Goal: Information Seeking & Learning: Learn about a topic

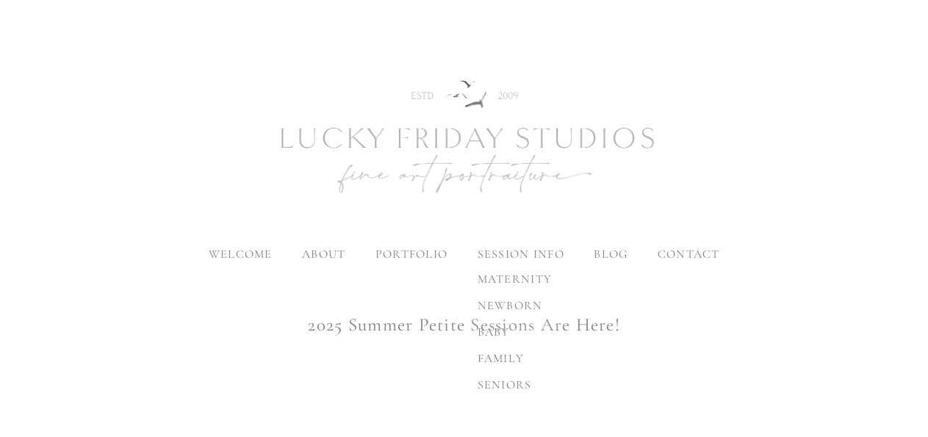
click at [509, 351] on span "family" at bounding box center [500, 358] width 47 height 15
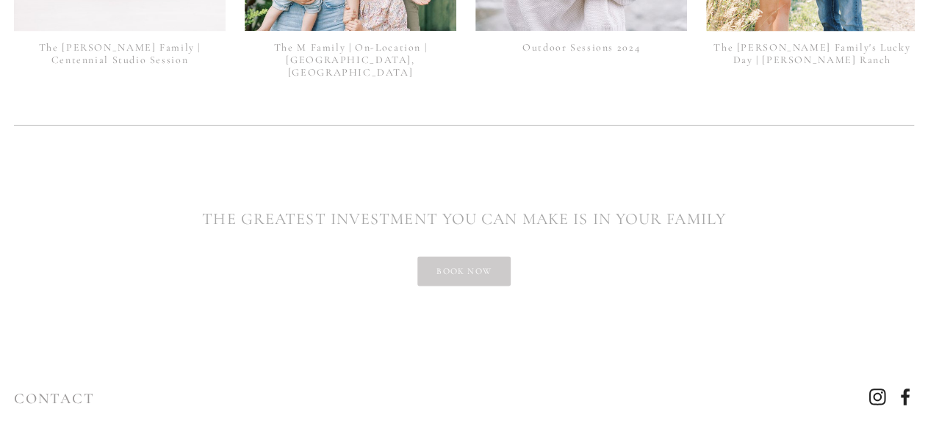
scroll to position [3618, 0]
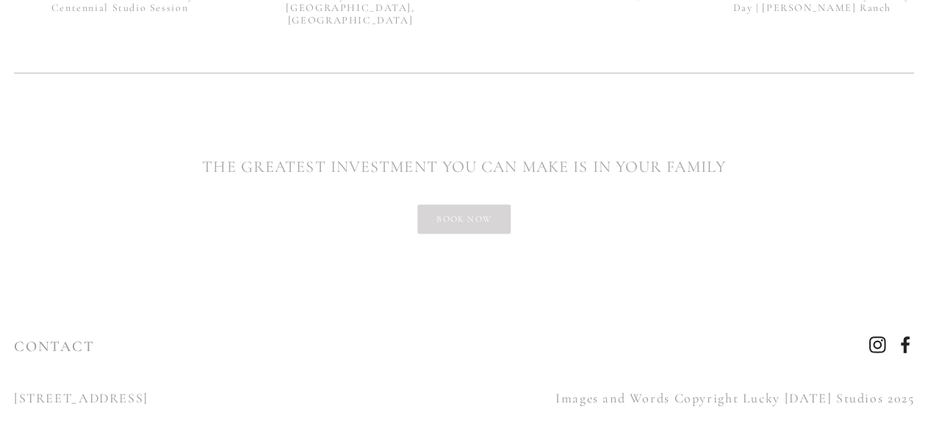
click at [485, 206] on link "book now" at bounding box center [463, 218] width 93 height 29
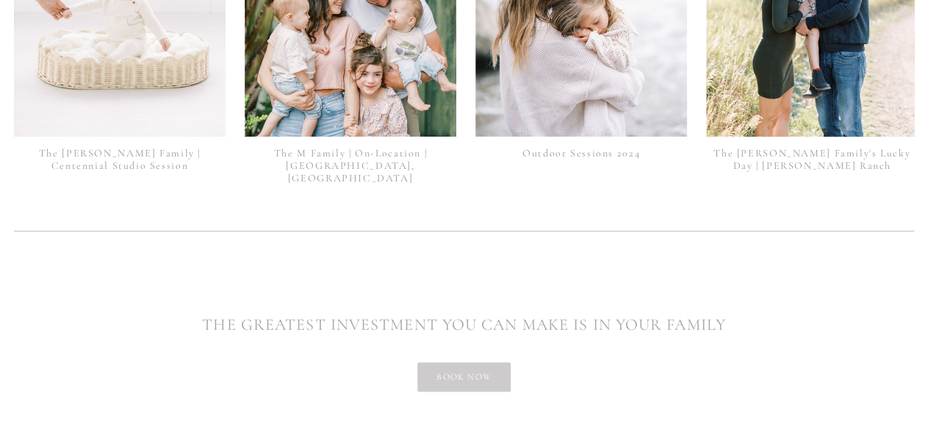
scroll to position [3618, 0]
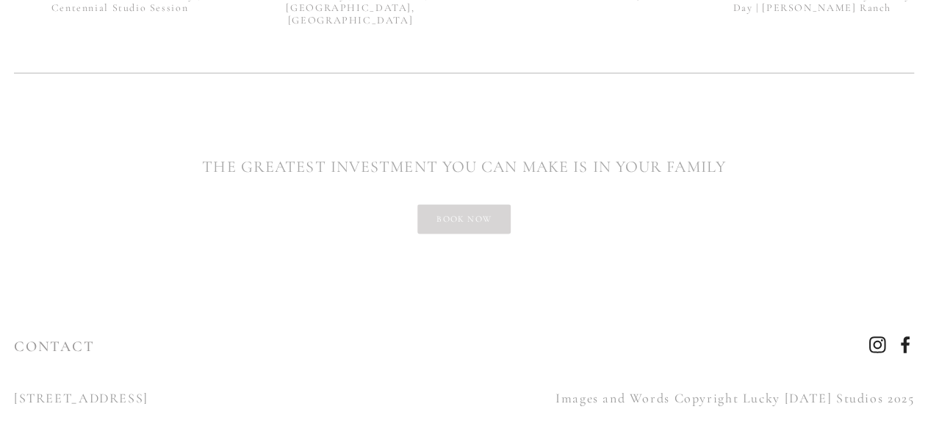
click at [460, 204] on link "book now" at bounding box center [463, 218] width 93 height 29
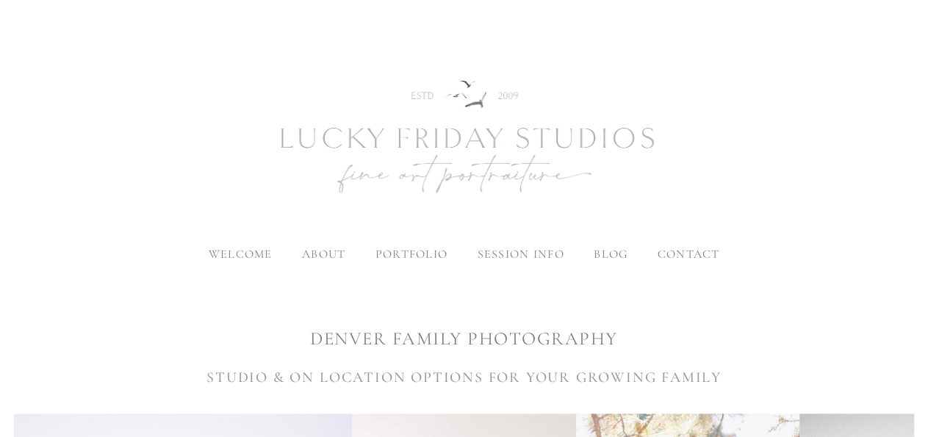
click at [684, 249] on span "contact" at bounding box center [688, 254] width 62 height 15
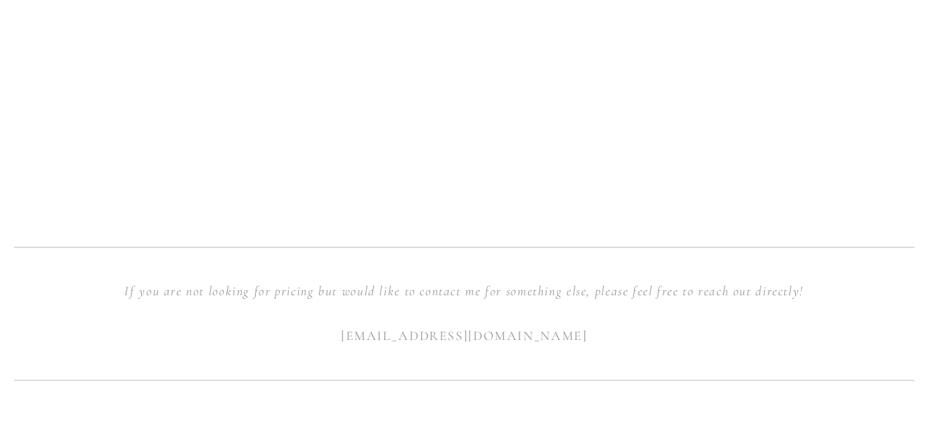
scroll to position [1437, 0]
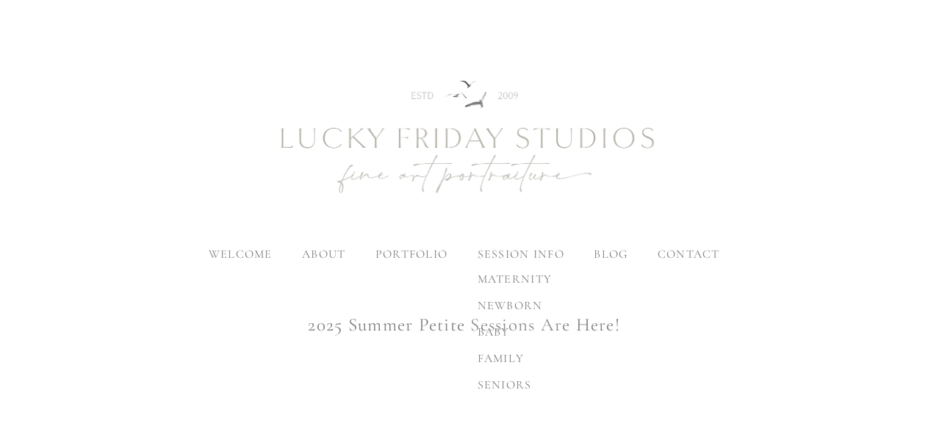
click at [509, 355] on span "family" at bounding box center [500, 358] width 47 height 15
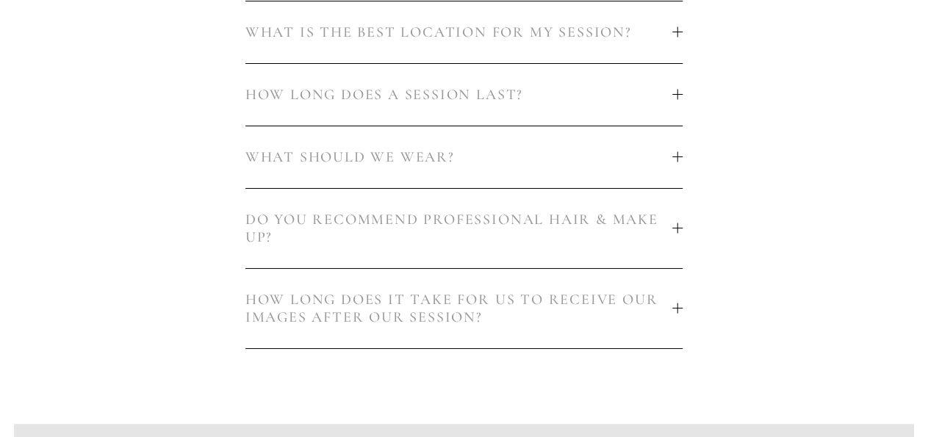
scroll to position [977, 0]
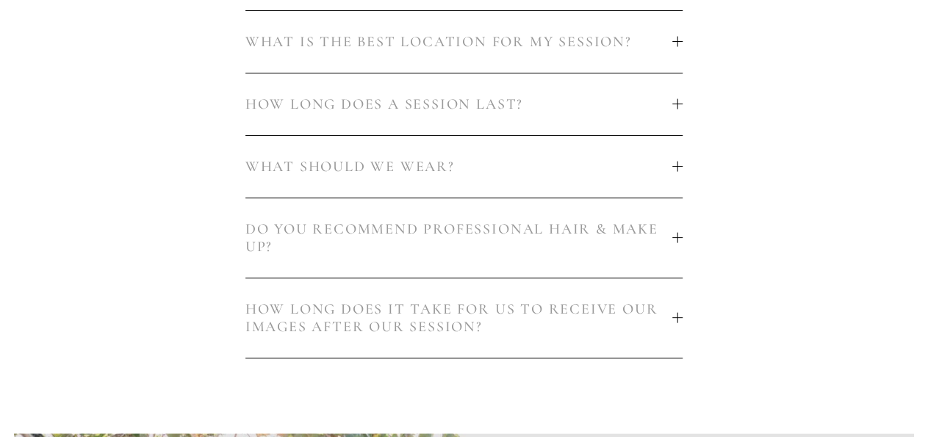
click at [434, 158] on span "WHAT SHOULD WE WEAR?" at bounding box center [458, 167] width 427 height 18
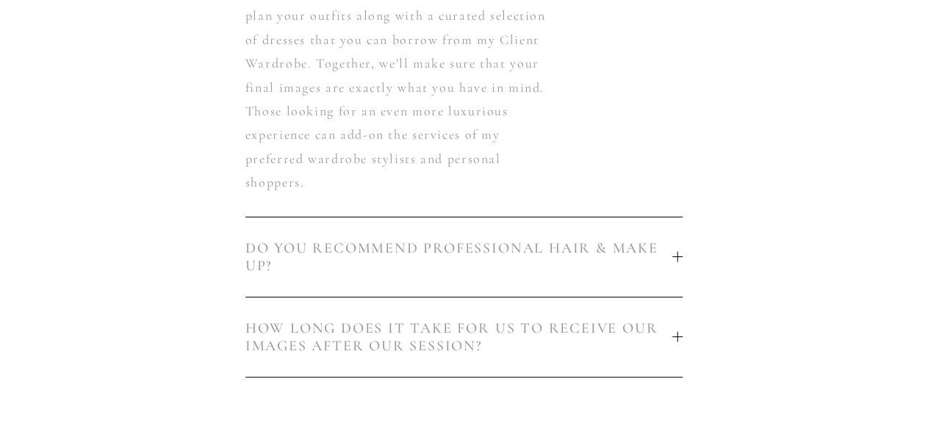
scroll to position [1220, 0]
